Goal: Navigation & Orientation: Understand site structure

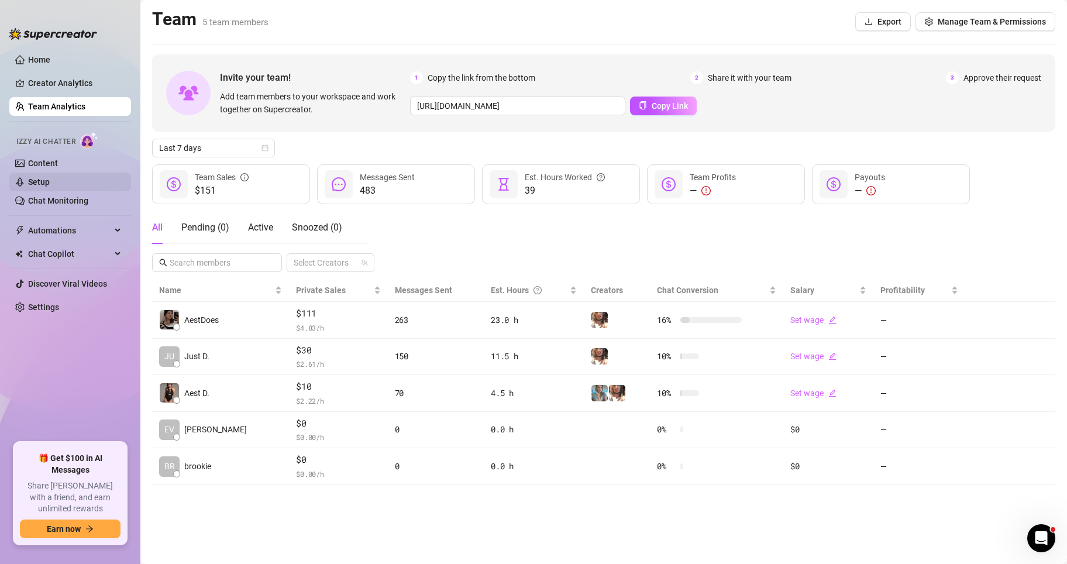
drag, startPoint x: 62, startPoint y: 205, endPoint x: 59, endPoint y: 191, distance: 14.3
click at [62, 204] on link "Chat Monitoring" at bounding box center [58, 200] width 60 height 9
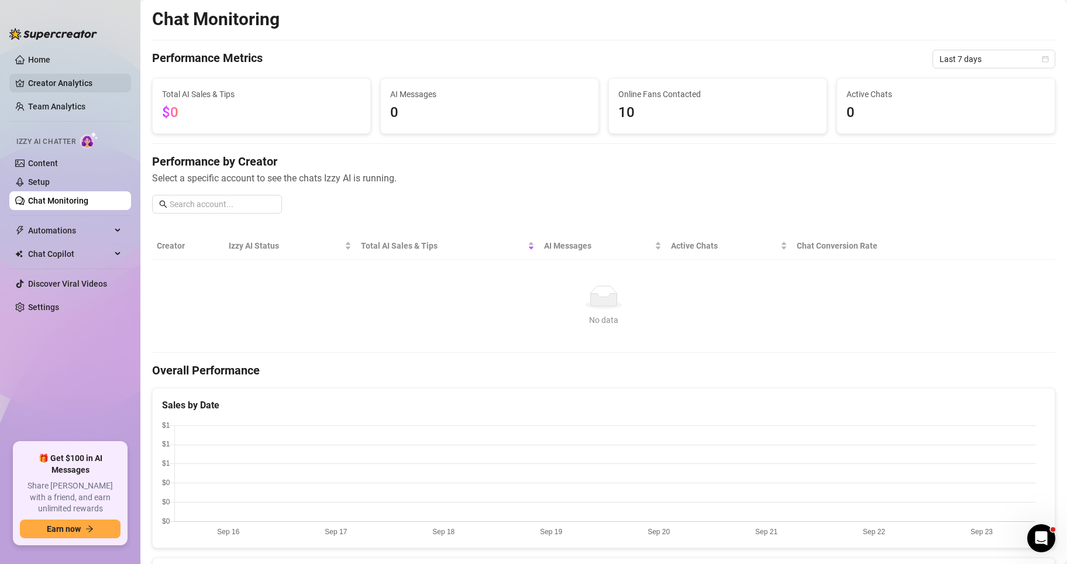
click at [80, 78] on link "Creator Analytics" at bounding box center [75, 83] width 94 height 19
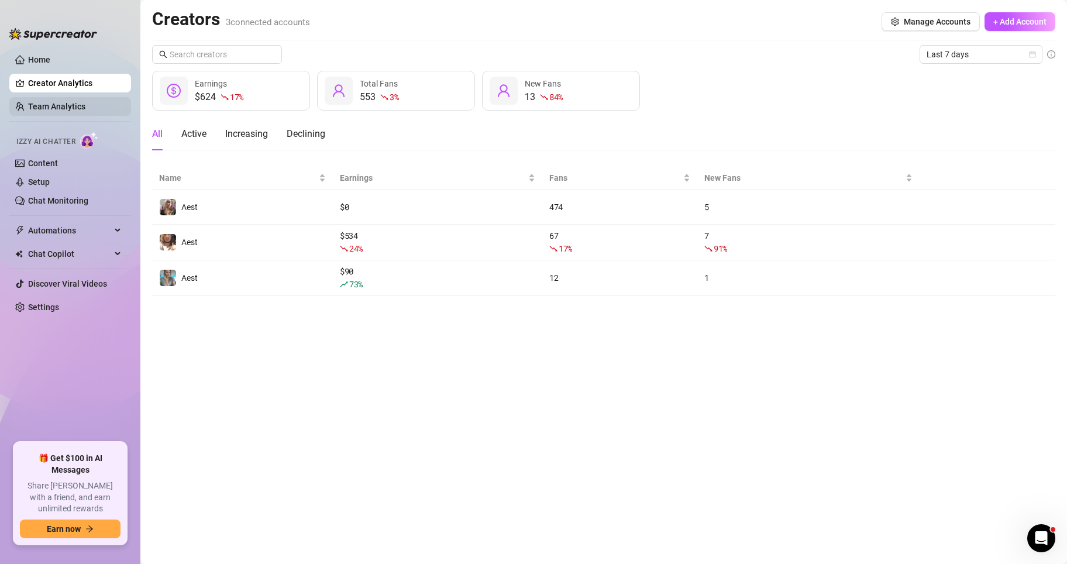
click at [74, 108] on link "Team Analytics" at bounding box center [56, 106] width 57 height 9
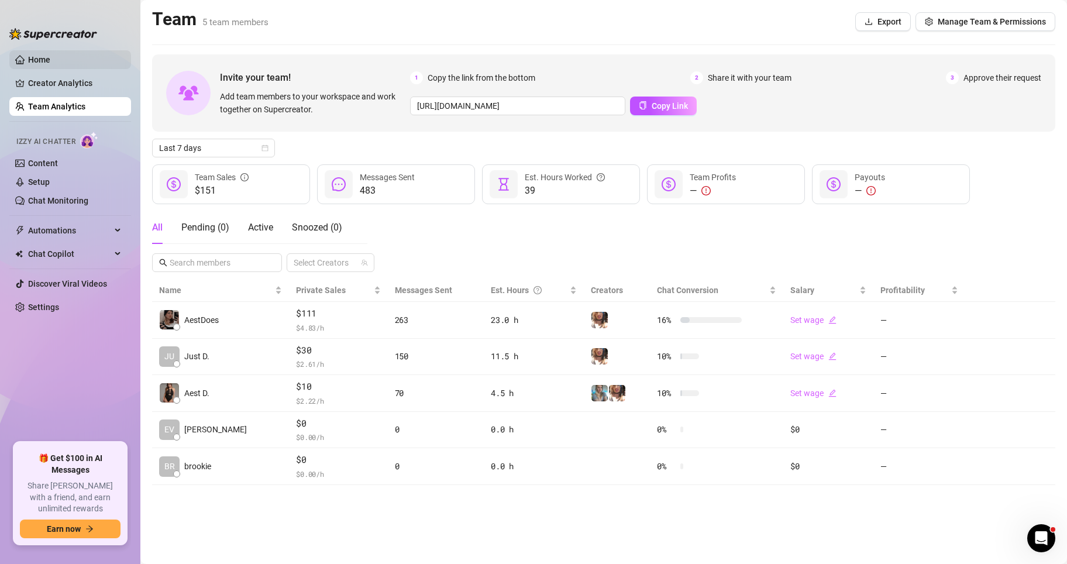
click at [50, 55] on link "Home" at bounding box center [39, 59] width 22 height 9
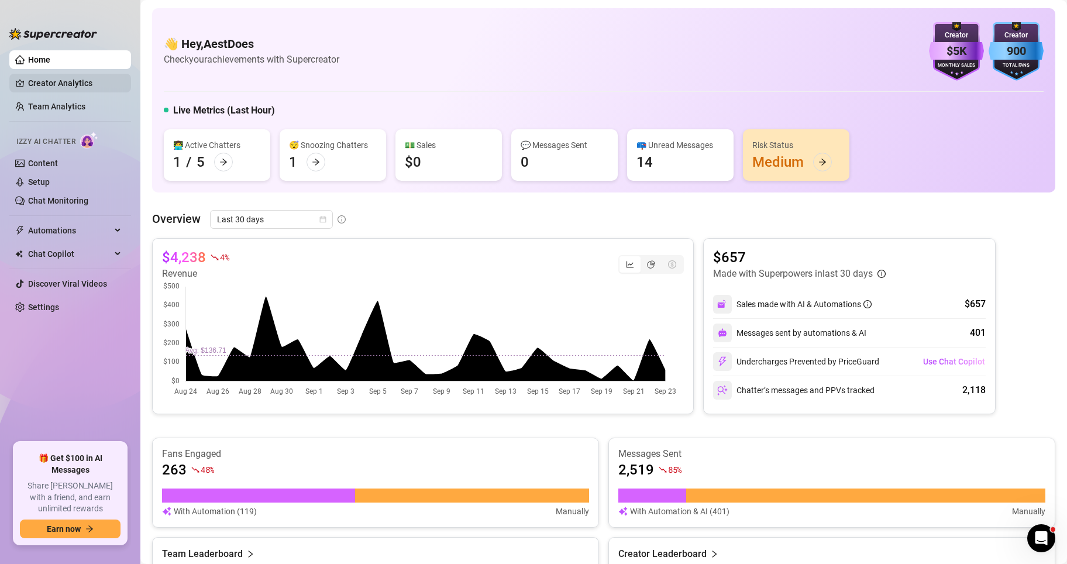
click at [80, 84] on link "Creator Analytics" at bounding box center [75, 83] width 94 height 19
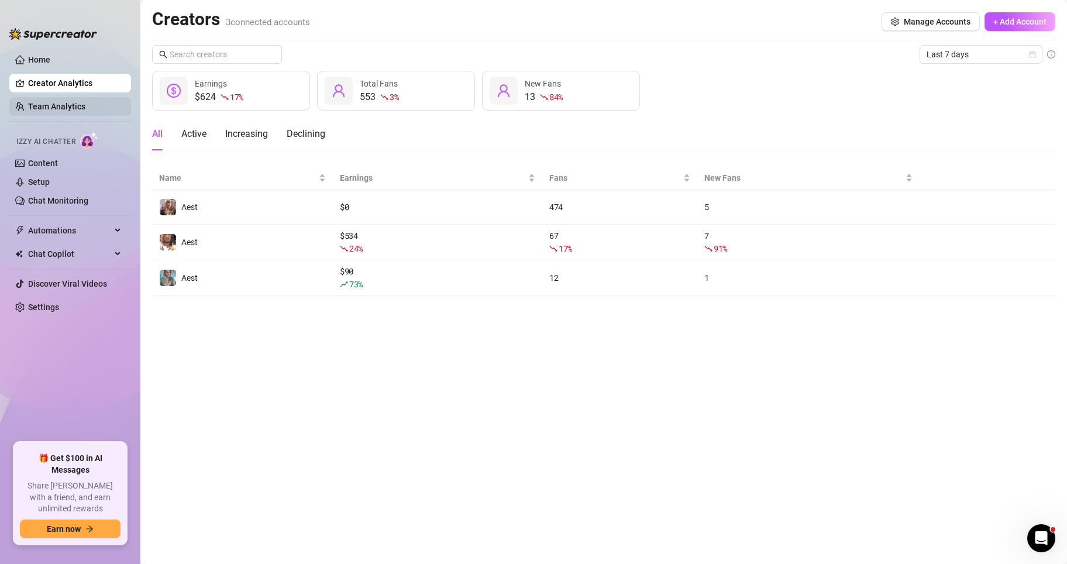
click at [80, 107] on link "Team Analytics" at bounding box center [56, 106] width 57 height 9
